Goal: Obtain resource: Download file/media

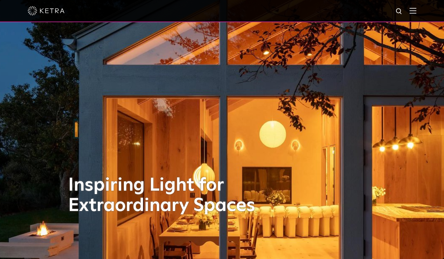
click at [417, 11] on img at bounding box center [413, 11] width 7 height 6
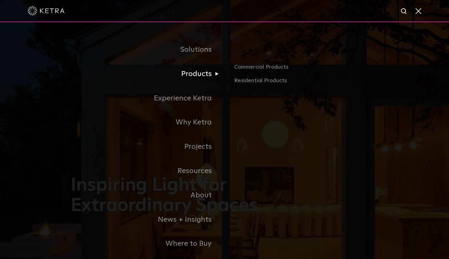
click at [200, 75] on link "Products" at bounding box center [148, 74] width 154 height 24
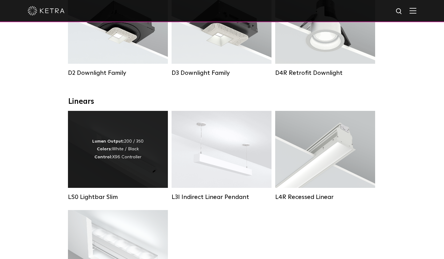
scroll to position [92, 0]
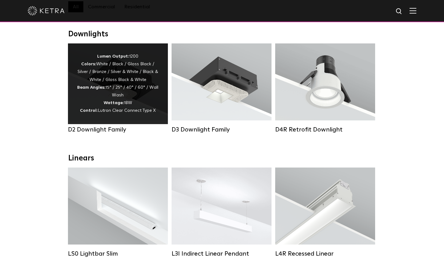
click at [119, 90] on div "Lumen Output: 1200 Colors: White / Black / Gloss Black / Silver / Bronze / Silv…" at bounding box center [118, 84] width 82 height 62
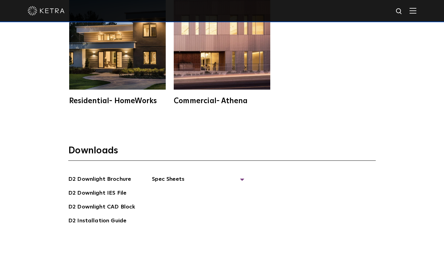
scroll to position [1661, 0]
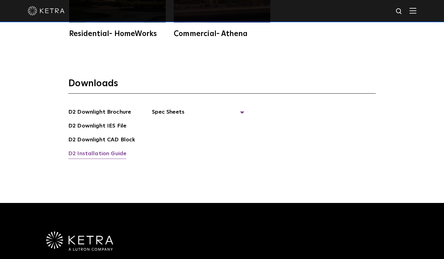
click at [88, 149] on link "D2 Installation Guide" at bounding box center [97, 154] width 58 height 10
